Goal: Task Accomplishment & Management: Use online tool/utility

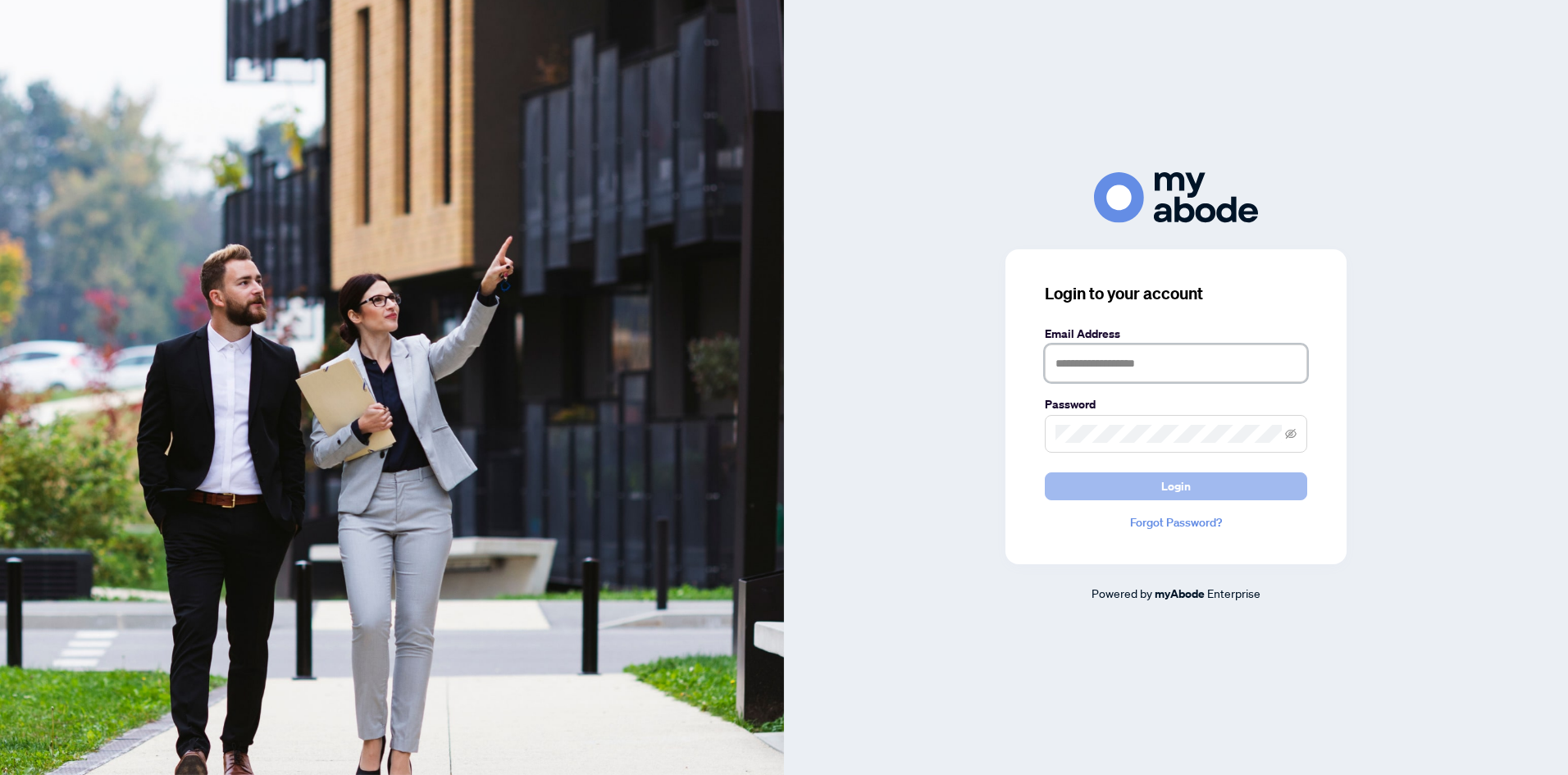
type input "**********"
click at [1201, 480] on button "Login" at bounding box center [1175, 486] width 262 height 28
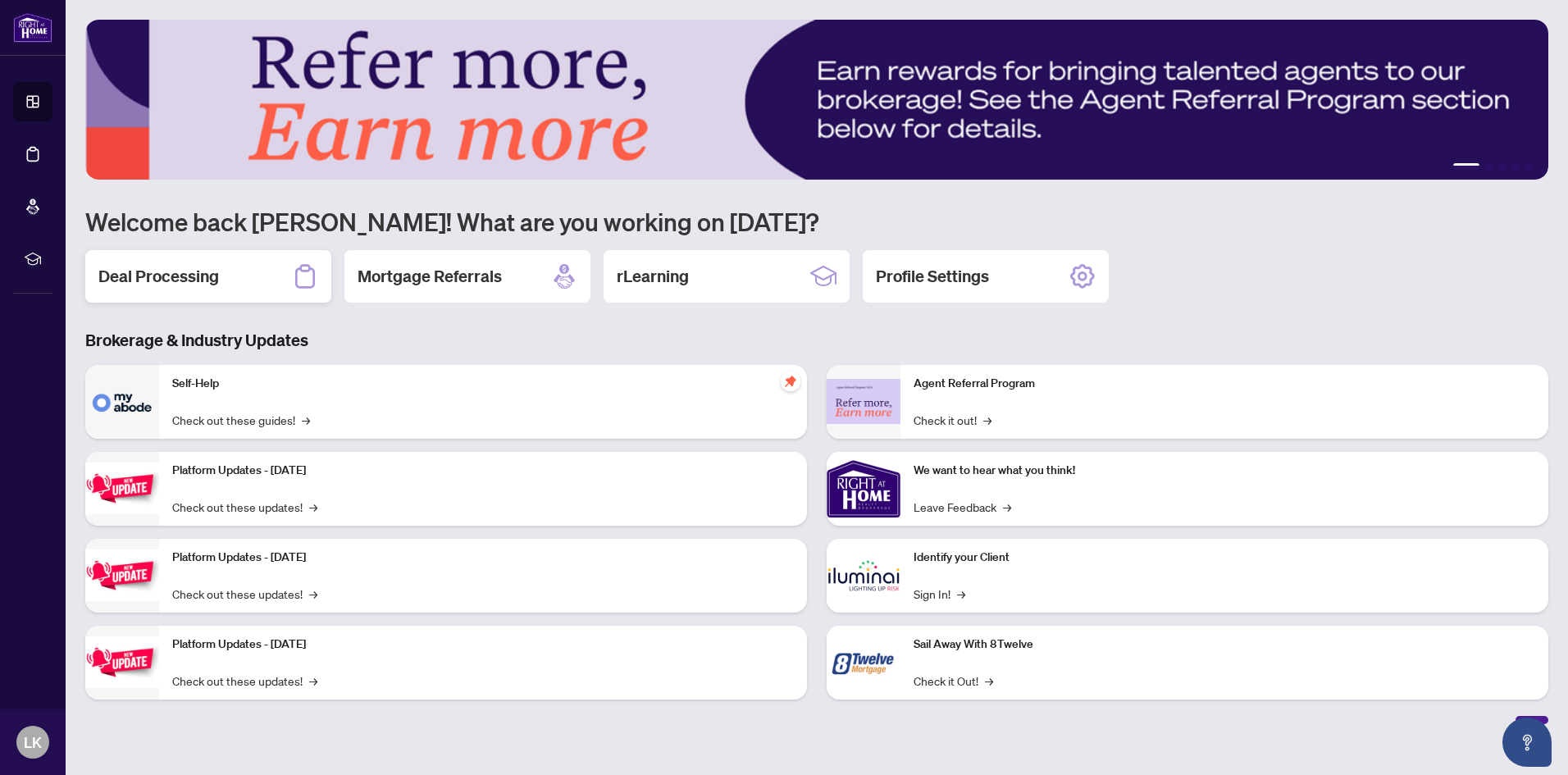
click at [236, 277] on div "Deal Processing" at bounding box center [208, 276] width 246 height 52
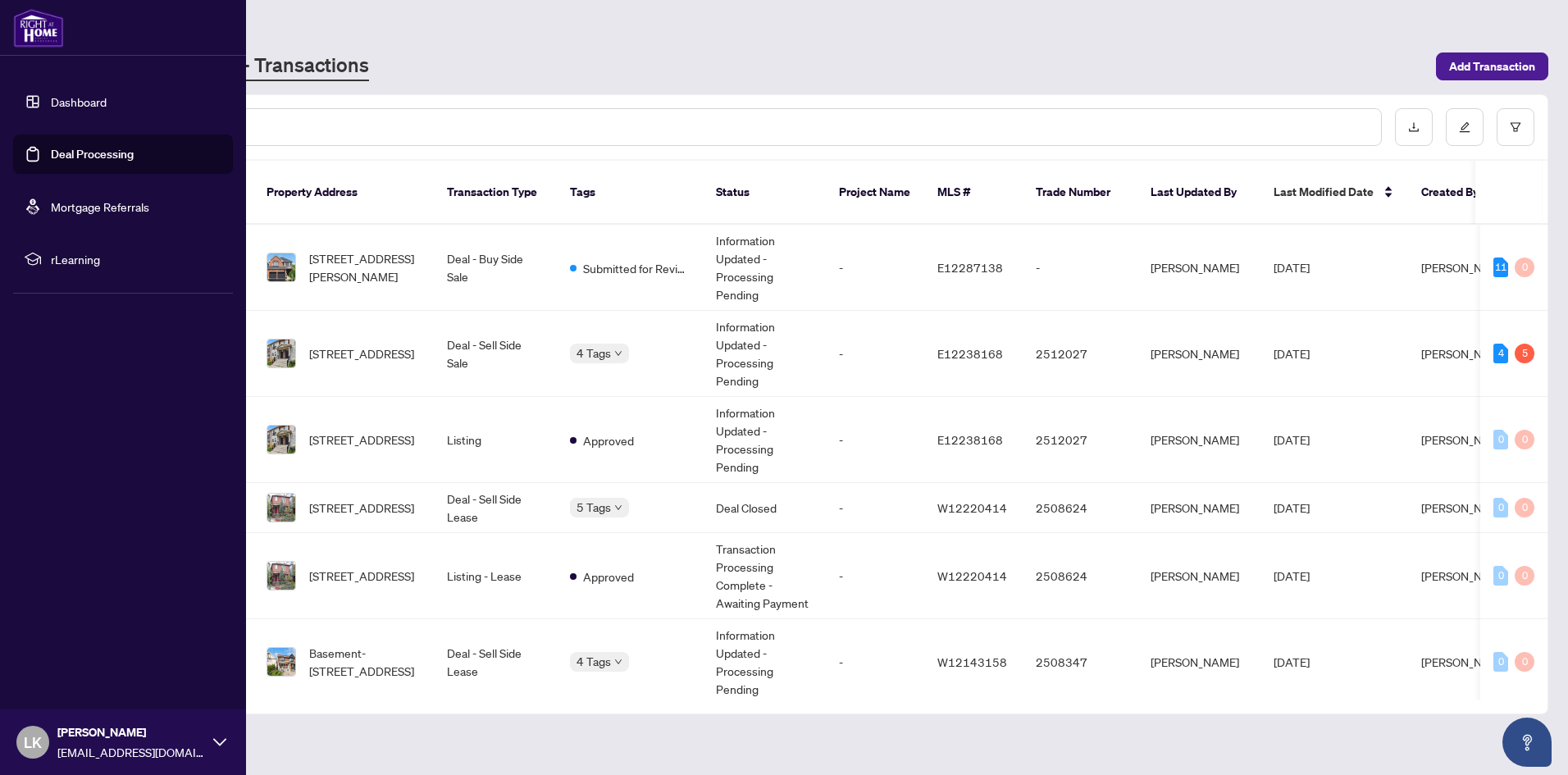
click at [120, 155] on link "Deal Processing" at bounding box center [92, 153] width 82 height 15
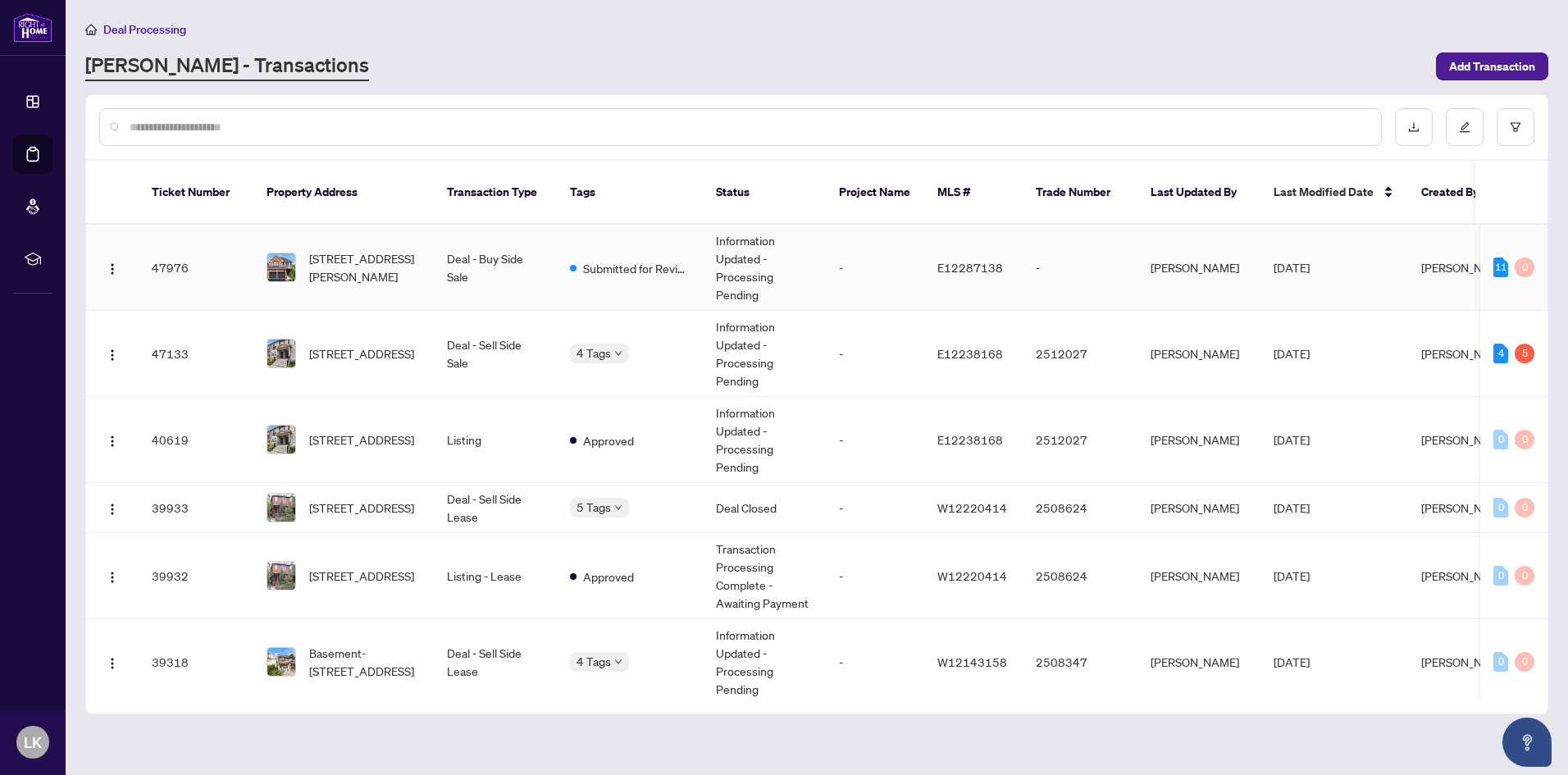
click at [440, 229] on td "Deal - Buy Side Sale" at bounding box center [495, 268] width 123 height 86
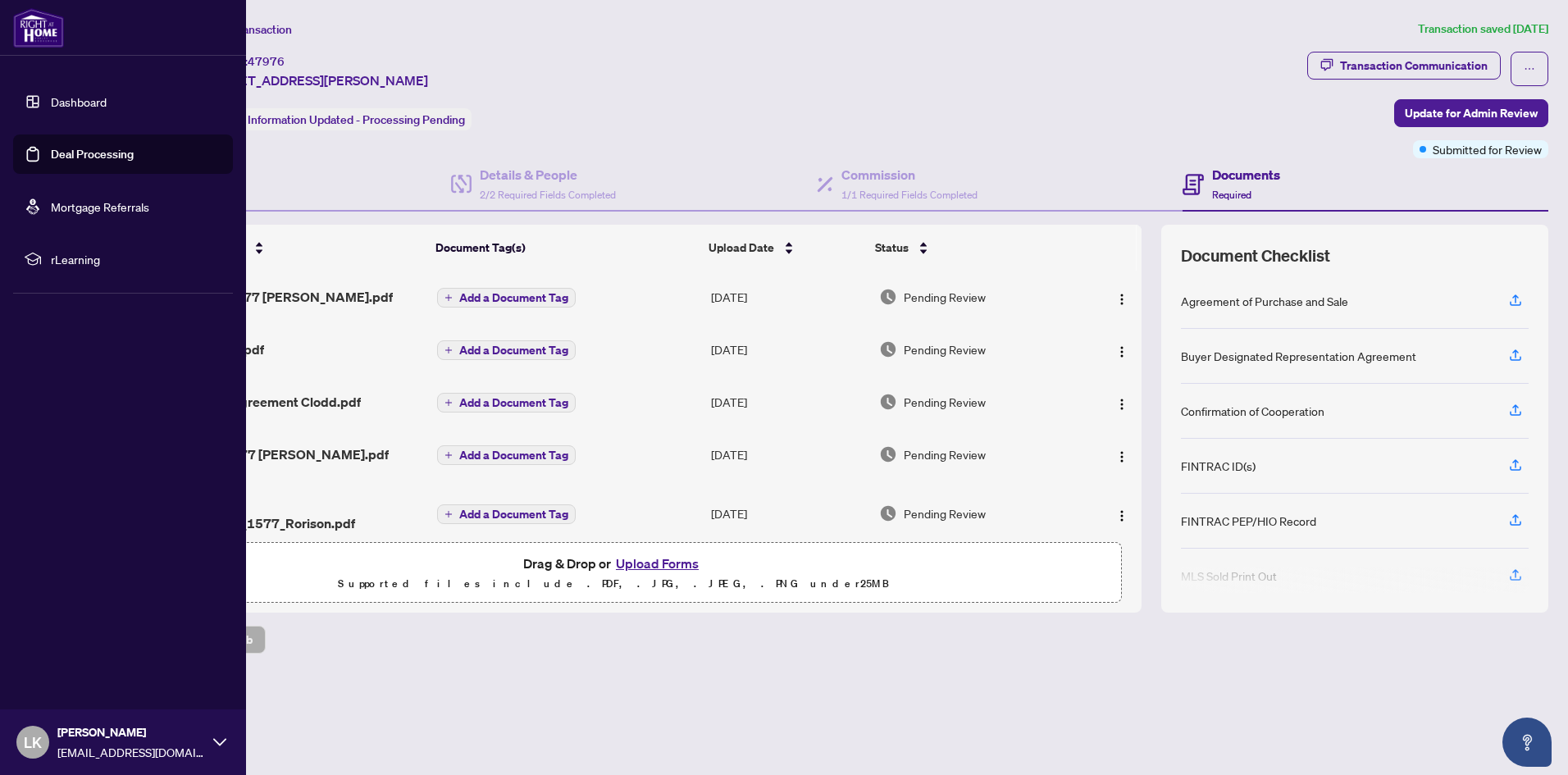
click at [92, 153] on link "Deal Processing" at bounding box center [92, 153] width 82 height 15
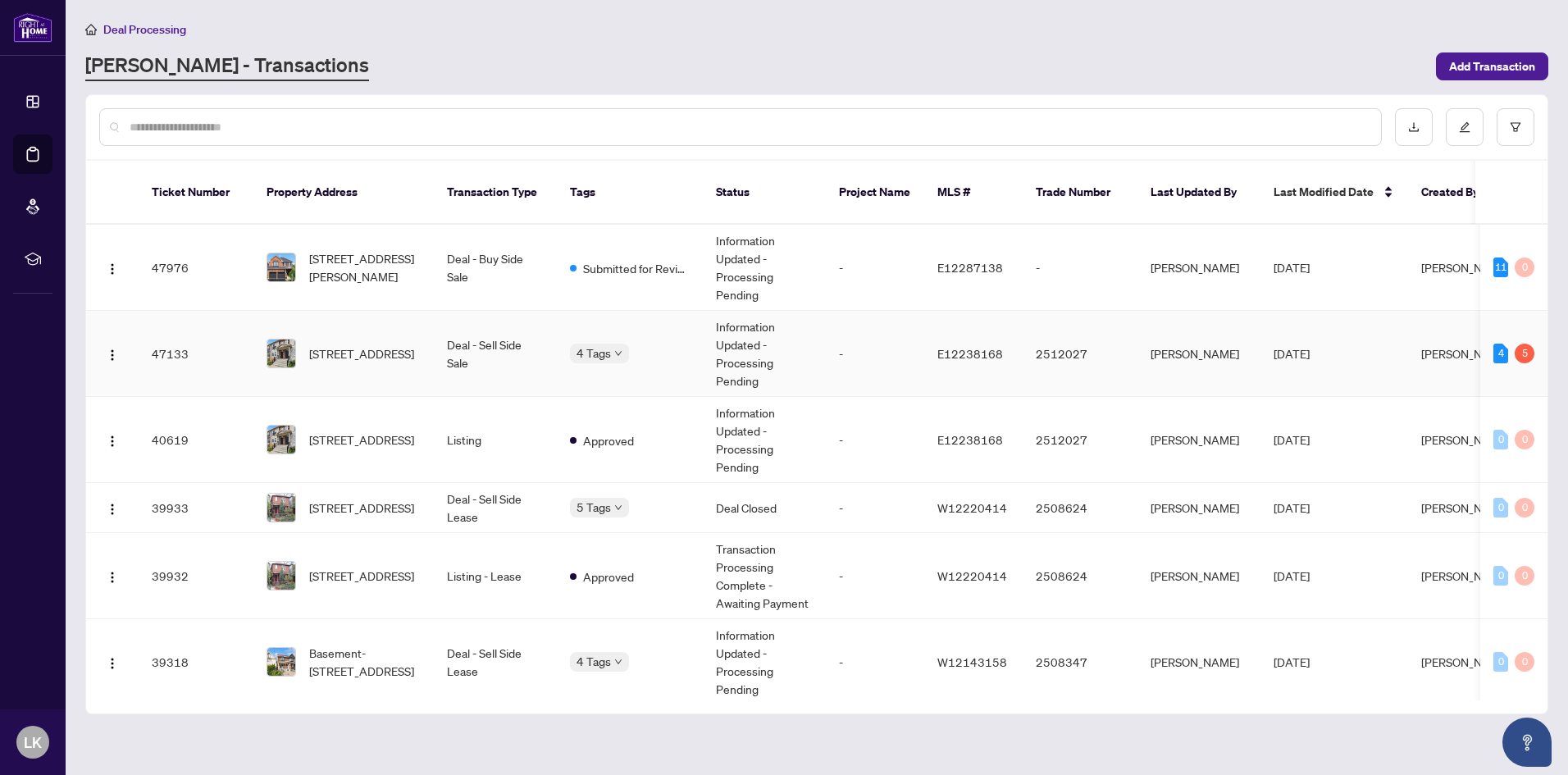
click at [646, 344] on div "4 Tags" at bounding box center [629, 353] width 120 height 19
click at [330, 345] on span "2-1020 Dunsley Way, Whitby, Ontario L1N 0L5, Canada" at bounding box center [361, 354] width 105 height 18
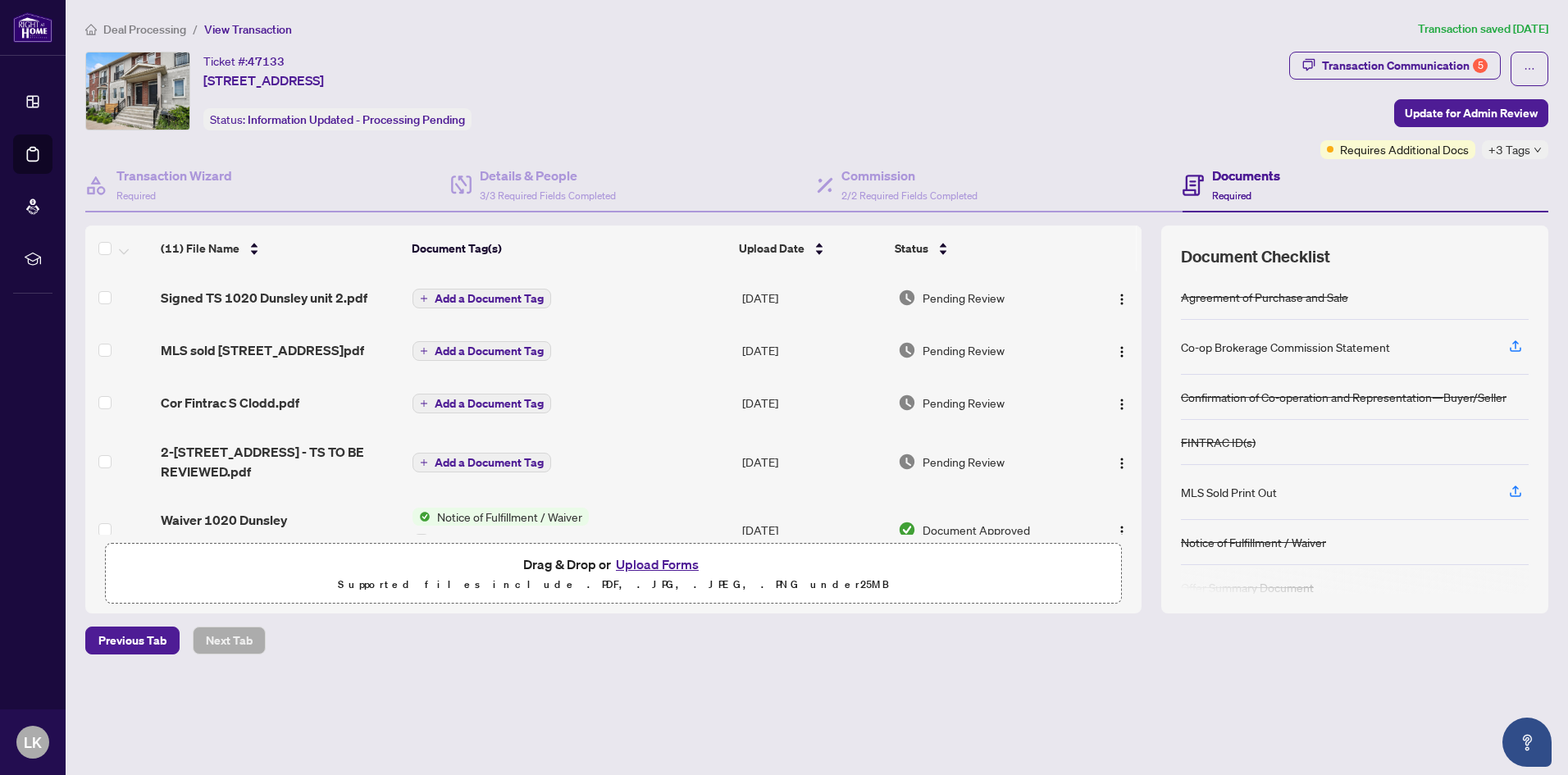
scroll to position [164, 0]
